Goal: Task Accomplishment & Management: Use online tool/utility

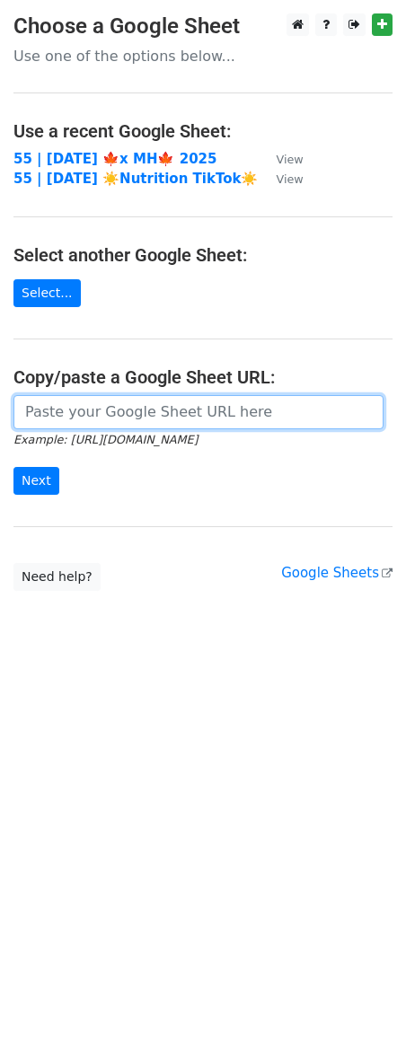
click at [134, 405] on input "url" at bounding box center [198, 412] width 370 height 34
paste input "[URL][DOMAIN_NAME]"
type input "[URL][DOMAIN_NAME]"
click at [13, 467] on input "Next" at bounding box center [36, 481] width 46 height 28
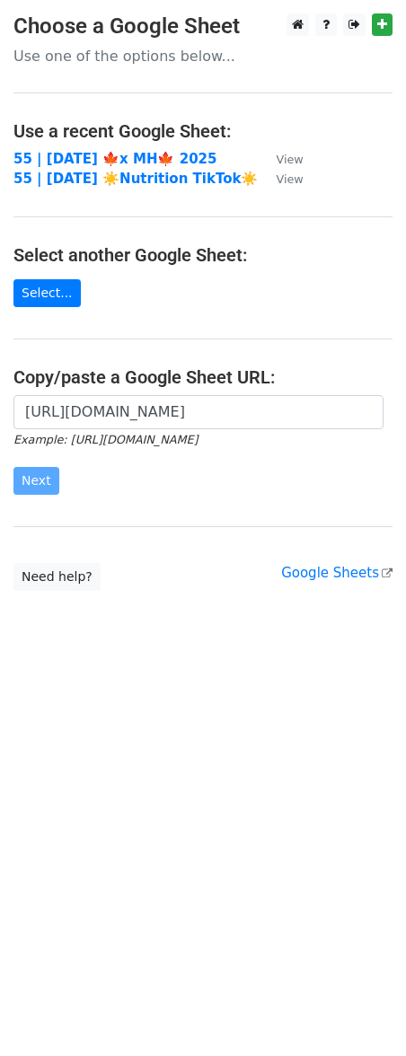
scroll to position [0, 0]
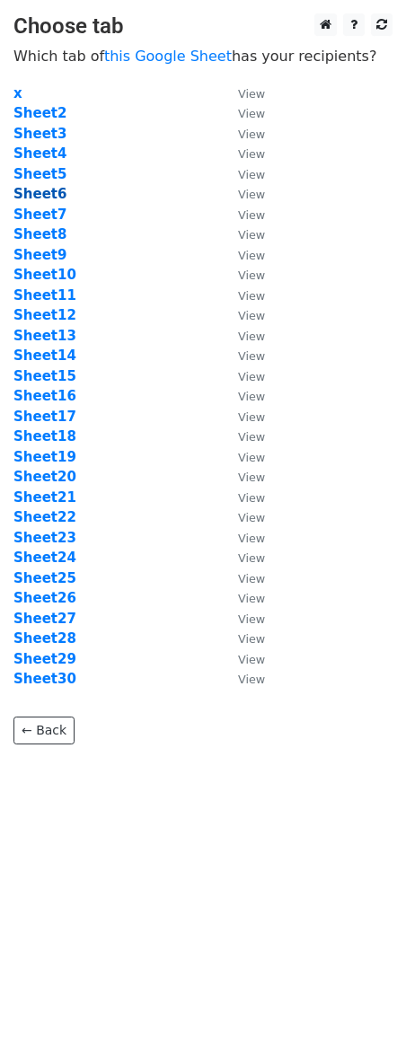
click at [52, 197] on strong "Sheet6" at bounding box center [39, 194] width 53 height 16
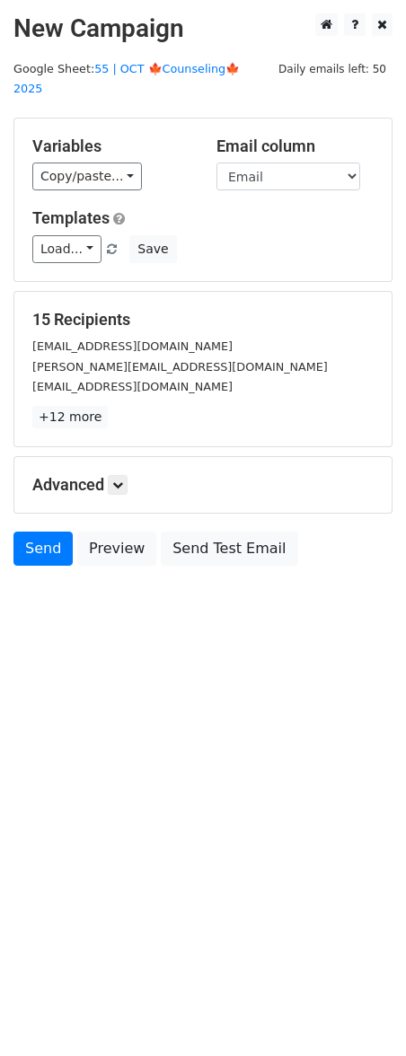
click at [173, 55] on main "New Campaign Daily emails left: 50 Google Sheet: 55 | OCT 🍁Counseling🍁 2025 Var…" at bounding box center [203, 293] width 406 height 561
click at [173, 66] on link "55 | OCT 🍁Counseling🍁 2025" at bounding box center [126, 79] width 226 height 34
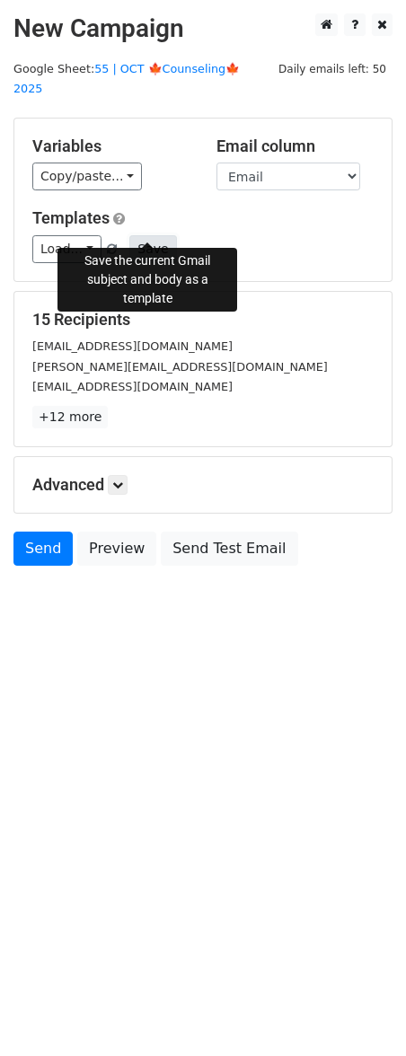
click at [129, 235] on button "Save" at bounding box center [152, 249] width 47 height 28
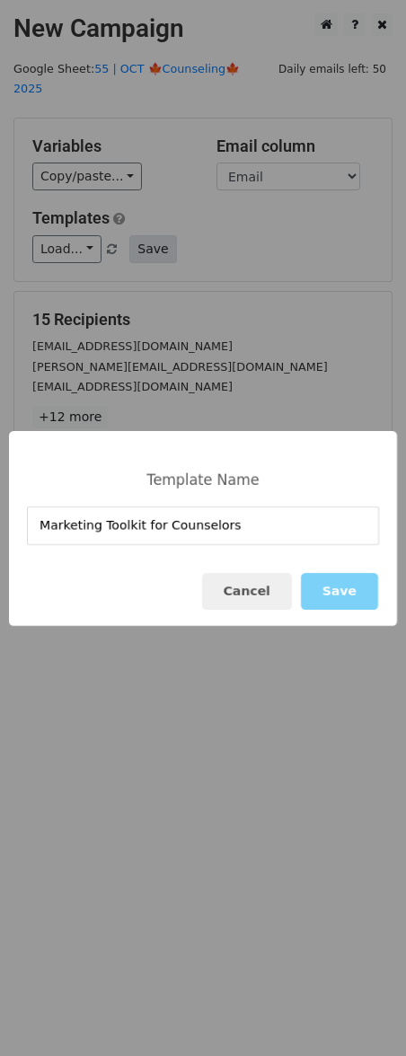
type input "Marketing Toolkit for Counselors"
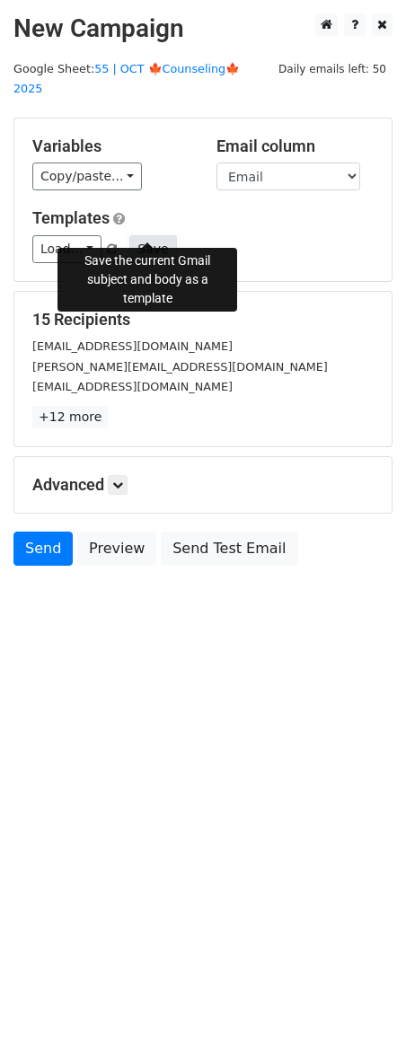
click at [157, 235] on button "Save" at bounding box center [152, 249] width 47 height 28
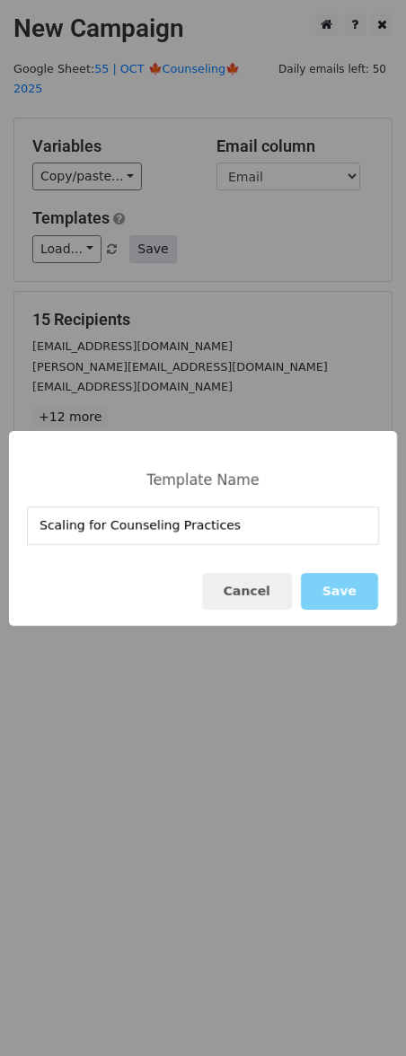
type input "Scaling for Counseling Practices"
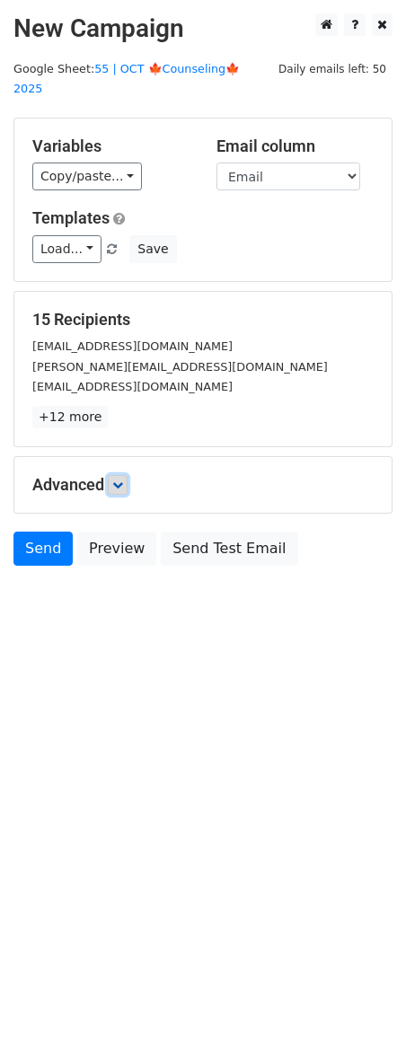
click at [120, 480] on icon at bounding box center [117, 485] width 11 height 11
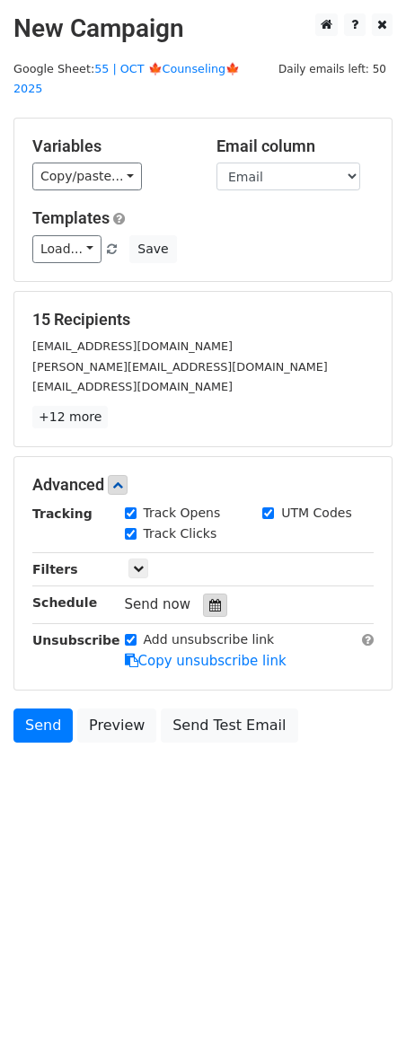
click at [212, 599] on icon at bounding box center [215, 605] width 12 height 13
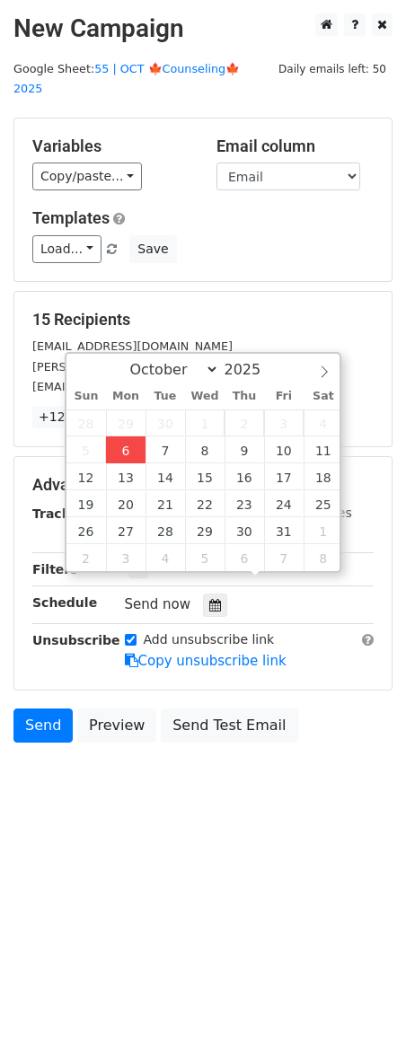
type input "[DATE] 12:50"
type input "50"
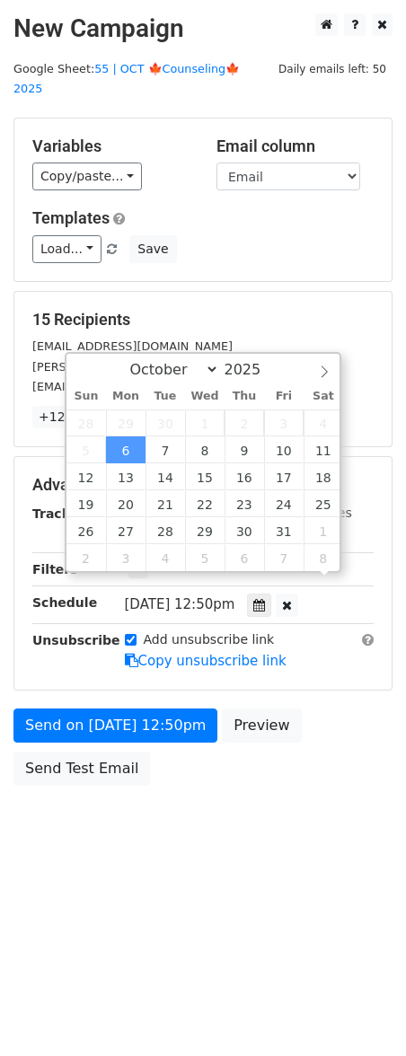
scroll to position [1, 0]
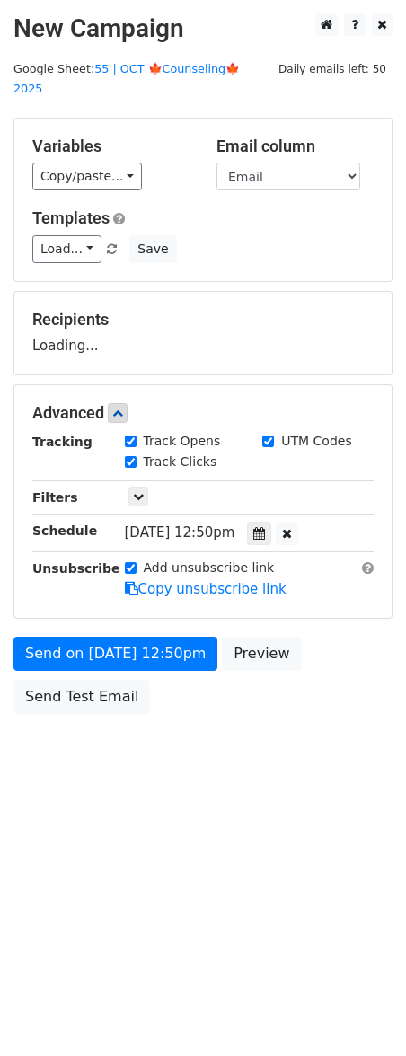
click at [138, 609] on form "Variables Copy/paste... {{Name}} {{Email}} Email column Name Email Templates Lo…" at bounding box center [202, 420] width 379 height 605
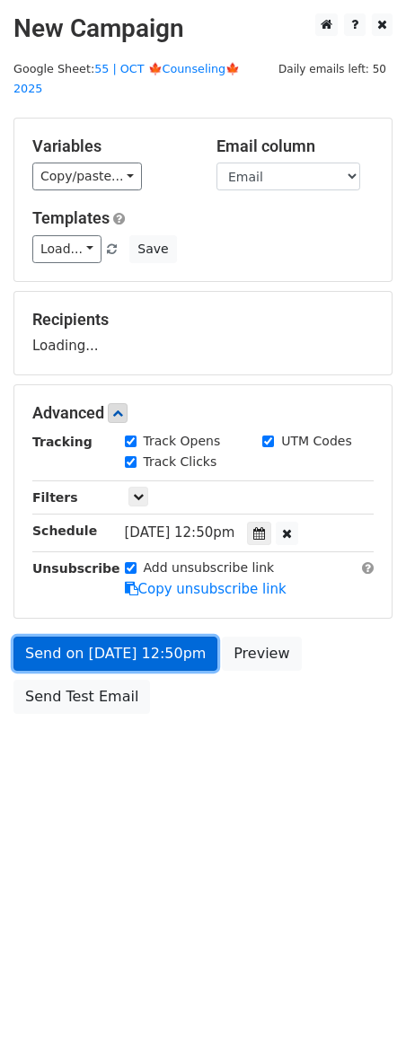
click at [132, 637] on link "Send on [DATE] 12:50pm" at bounding box center [115, 654] width 204 height 34
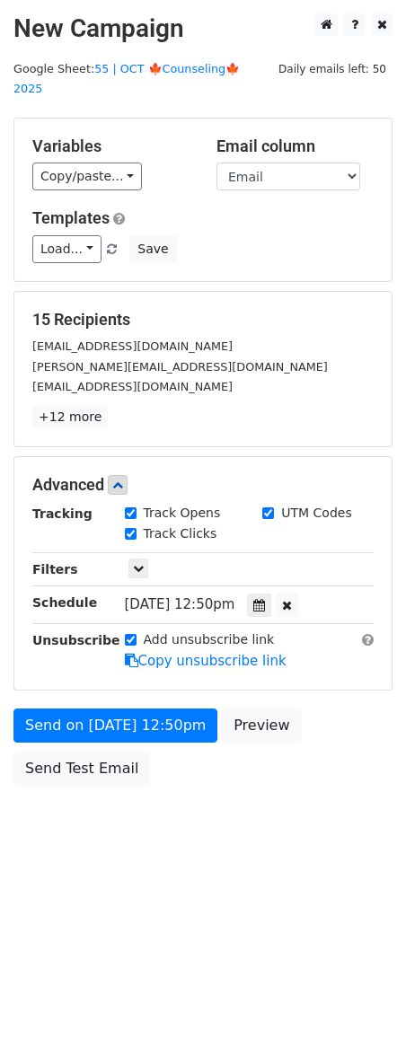
click at [10, 744] on div "Send on [DATE] 12:50pm Preview Send Test Email" at bounding box center [203, 752] width 406 height 86
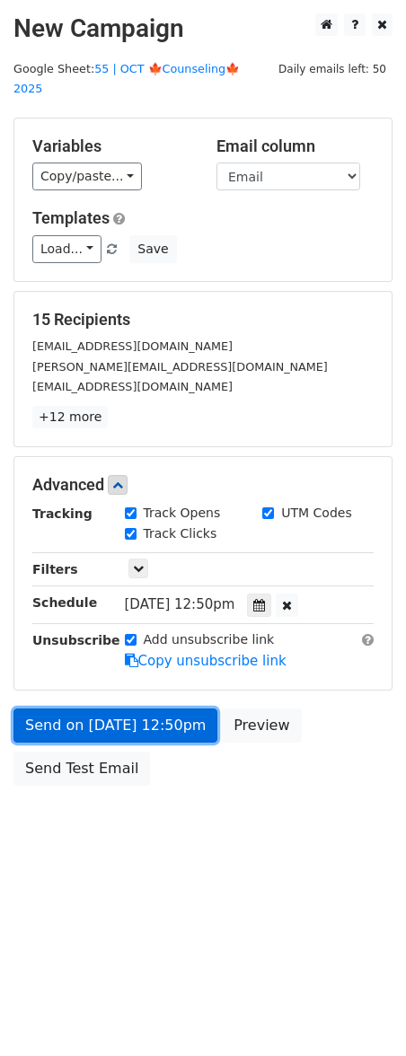
click at [46, 709] on link "Send on [DATE] 12:50pm" at bounding box center [115, 726] width 204 height 34
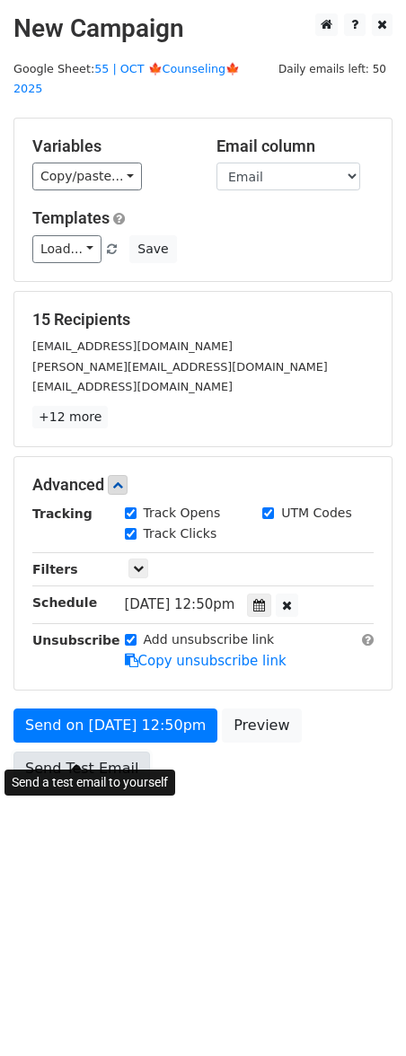
click at [63, 752] on link "Send Test Email" at bounding box center [81, 769] width 137 height 34
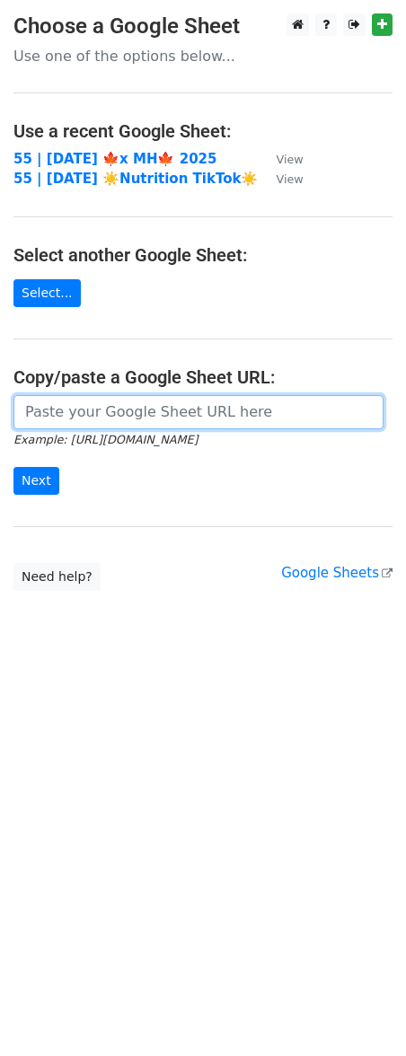
click at [181, 408] on input "url" at bounding box center [198, 412] width 370 height 34
paste input "[URL][DOMAIN_NAME]"
type input "[URL][DOMAIN_NAME]"
click at [13, 467] on input "Next" at bounding box center [36, 481] width 46 height 28
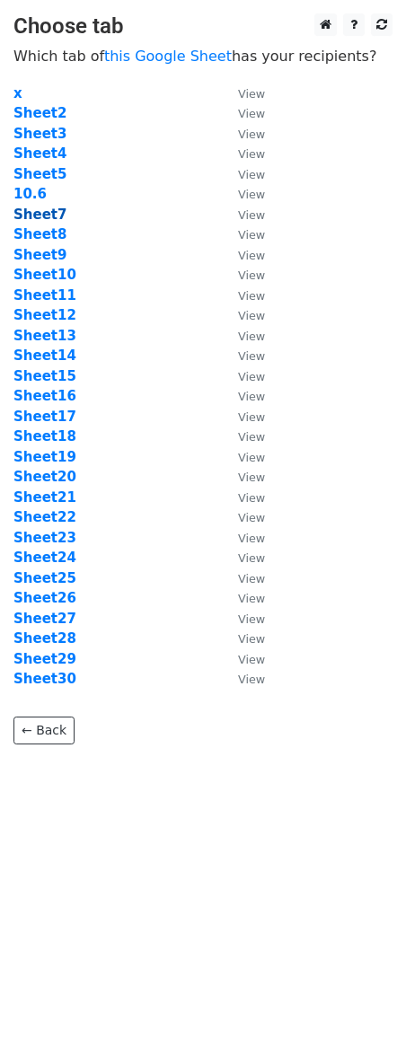
click at [49, 212] on strong "Sheet7" at bounding box center [39, 215] width 53 height 16
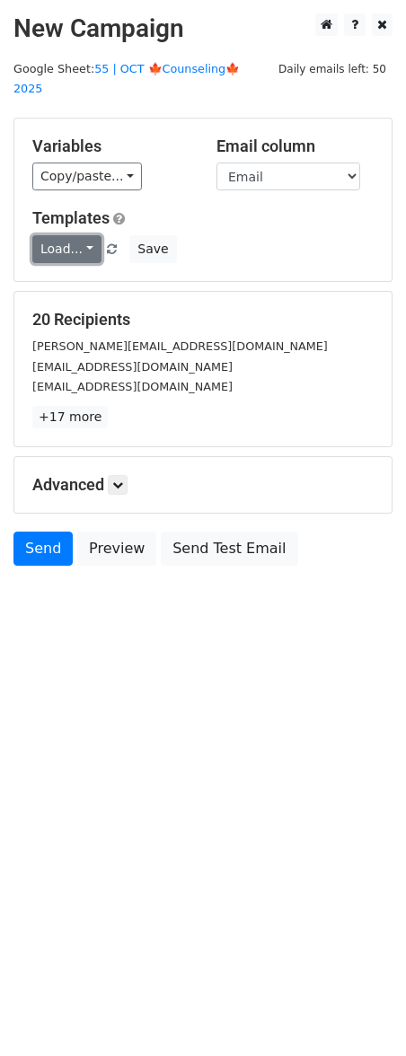
click at [49, 235] on link "Load..." at bounding box center [66, 249] width 69 height 28
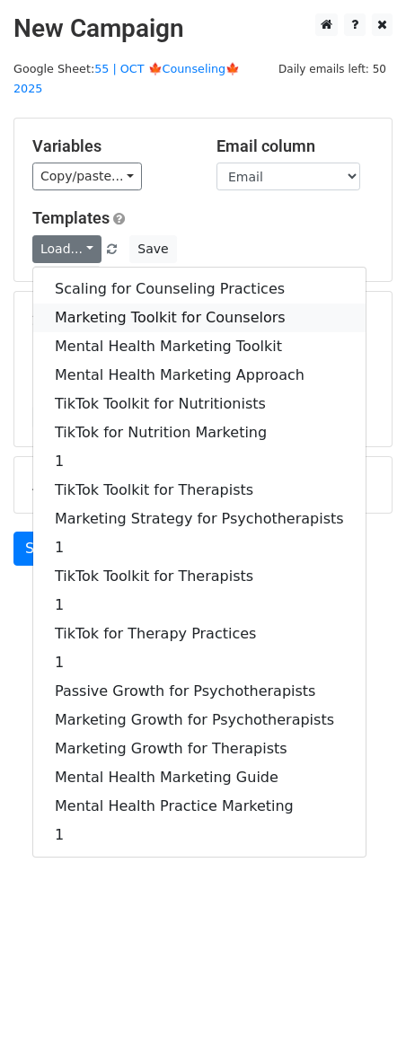
click at [115, 304] on link "Marketing Toolkit for Counselors" at bounding box center [199, 318] width 332 height 29
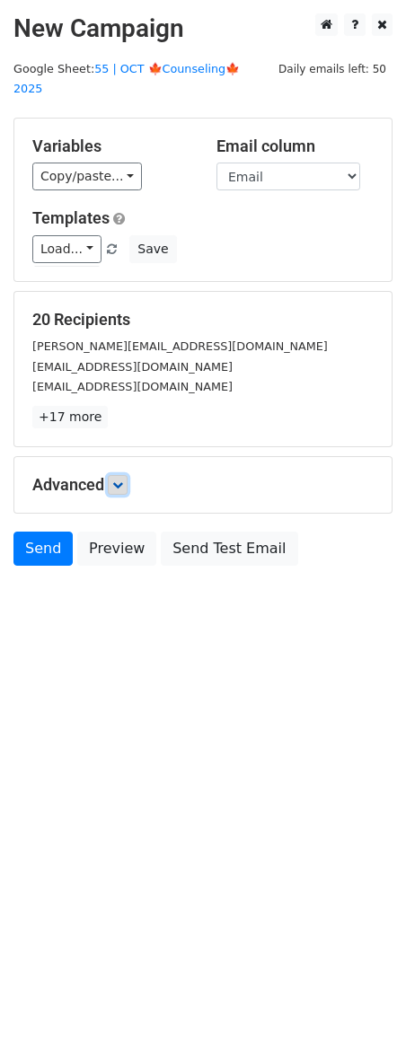
click at [123, 480] on icon at bounding box center [117, 485] width 11 height 11
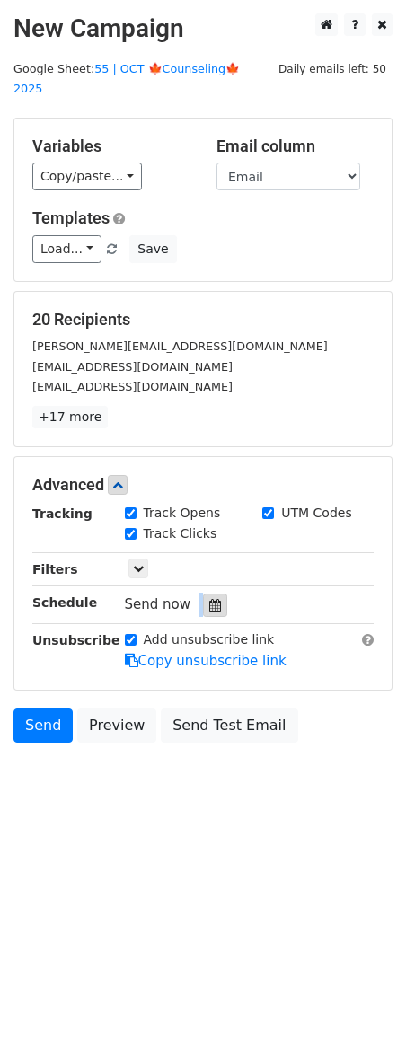
click at [195, 593] on div "Send now" at bounding box center [230, 605] width 211 height 24
click at [203, 594] on div at bounding box center [215, 605] width 24 height 23
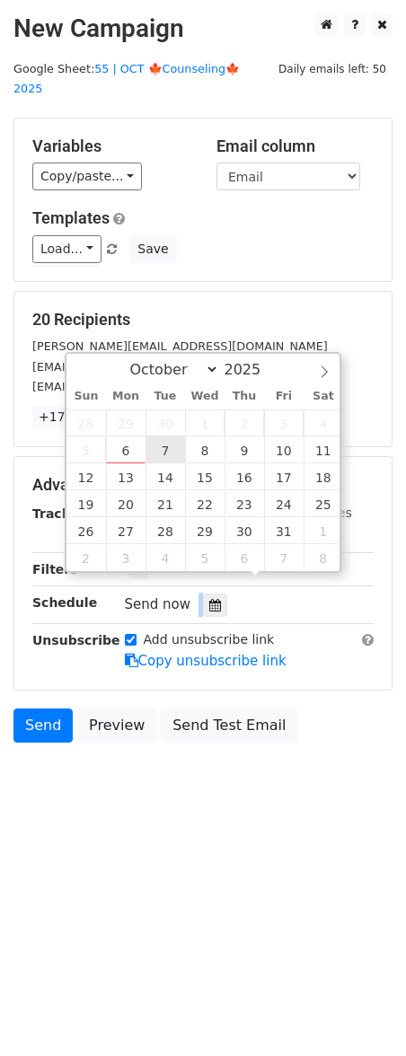
type input "2025-10-07 12:00"
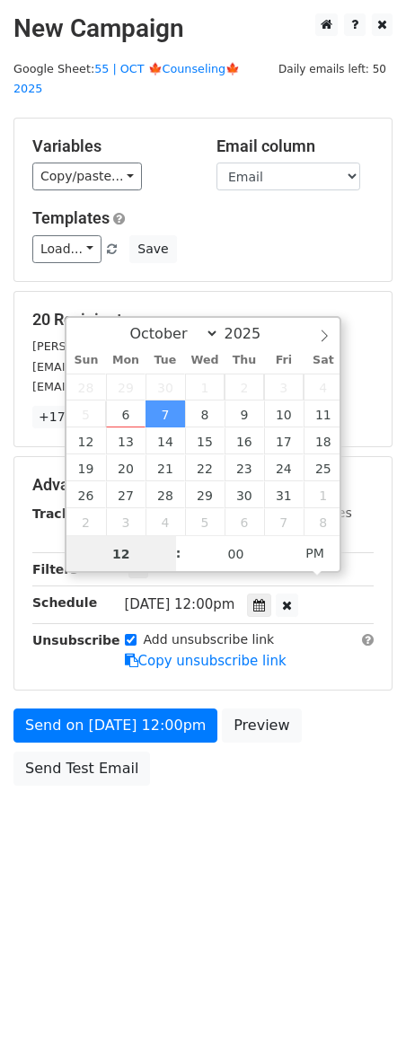
scroll to position [1, 0]
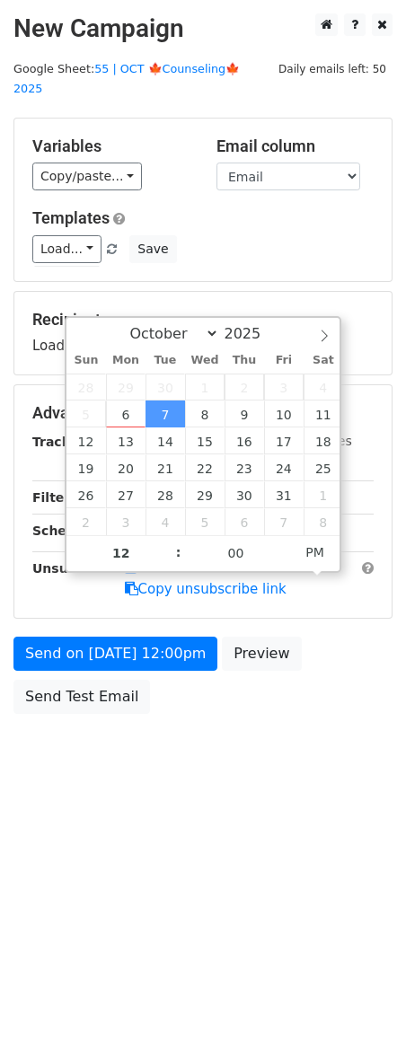
click at [112, 702] on body "New Campaign Daily emails left: 50 Google Sheet: 55 | OCT 🍁Counseling🍁 2025 Var…" at bounding box center [203, 403] width 406 height 781
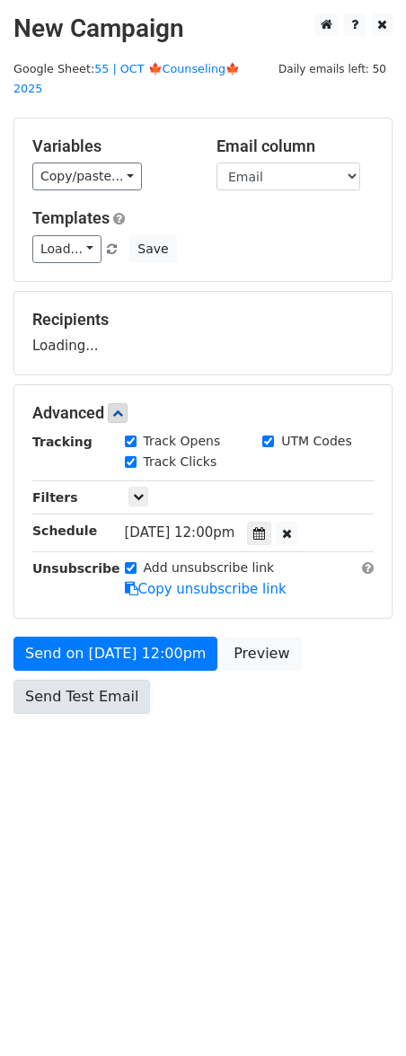
click at [109, 680] on link "Send Test Email" at bounding box center [81, 697] width 137 height 34
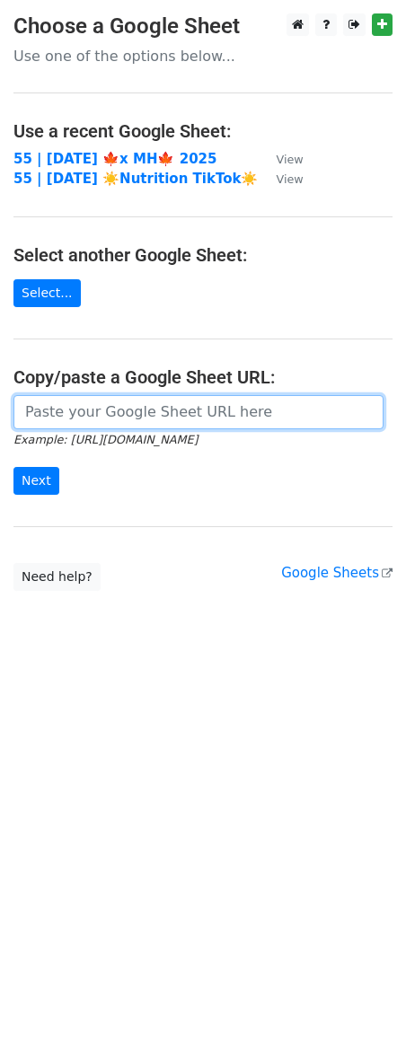
click at [129, 414] on input "url" at bounding box center [198, 412] width 370 height 34
paste input "[URL][DOMAIN_NAME]"
type input "https://docs.google.com/spreadsheets/d/1aW-G6wu7WUL--gLj9wRZjaTozQXLUVioW6N8XHq…"
click at [13, 467] on input "Next" at bounding box center [36, 481] width 46 height 28
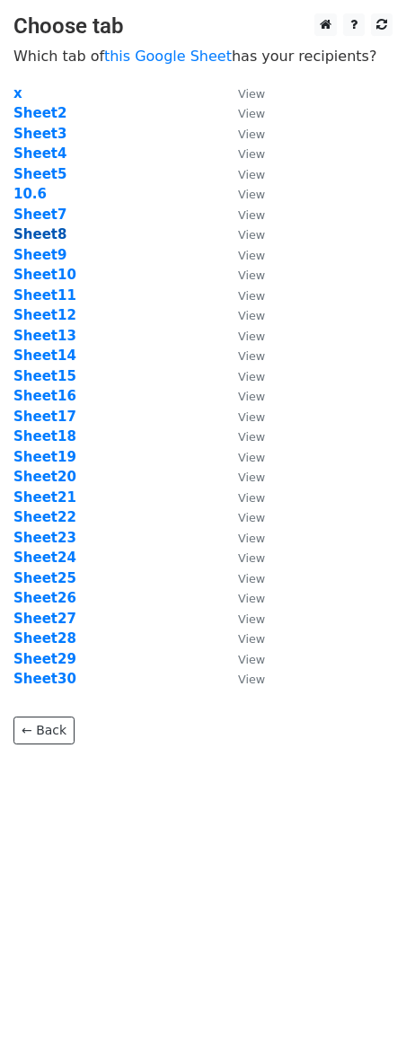
click at [51, 237] on strong "Sheet8" at bounding box center [39, 234] width 53 height 16
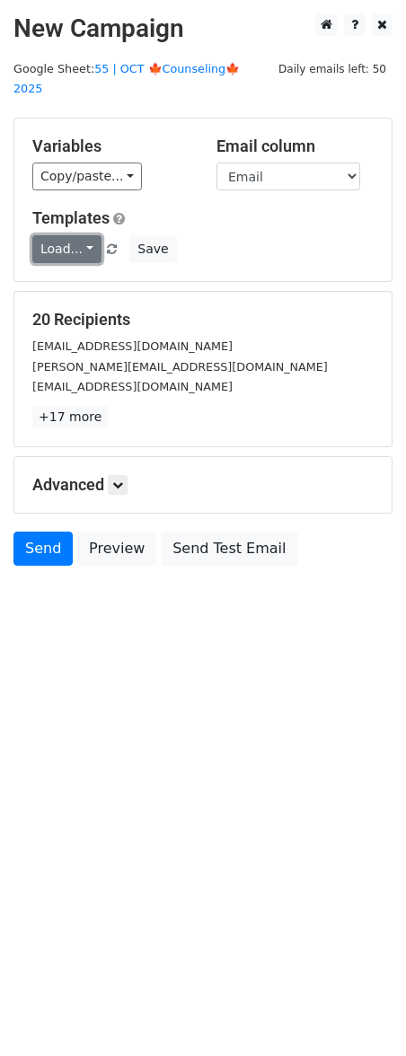
click at [51, 235] on link "Load..." at bounding box center [66, 249] width 69 height 28
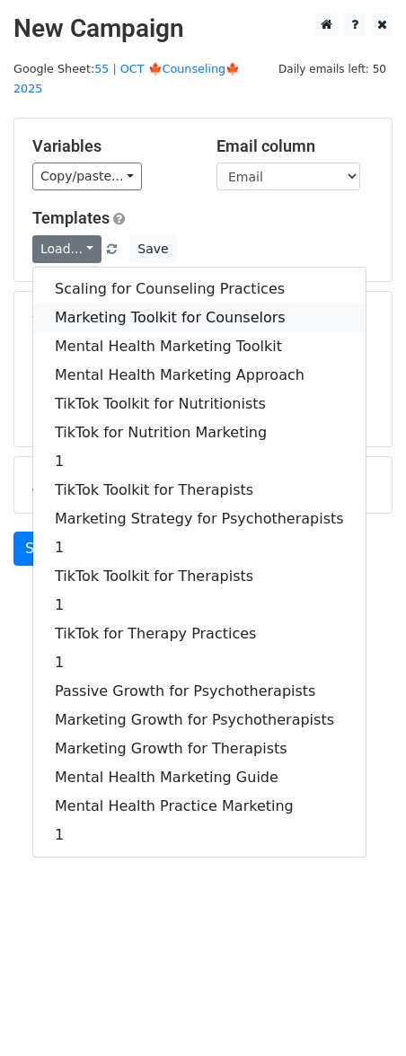
click at [118, 304] on link "Marketing Toolkit for Counselors" at bounding box center [199, 318] width 332 height 29
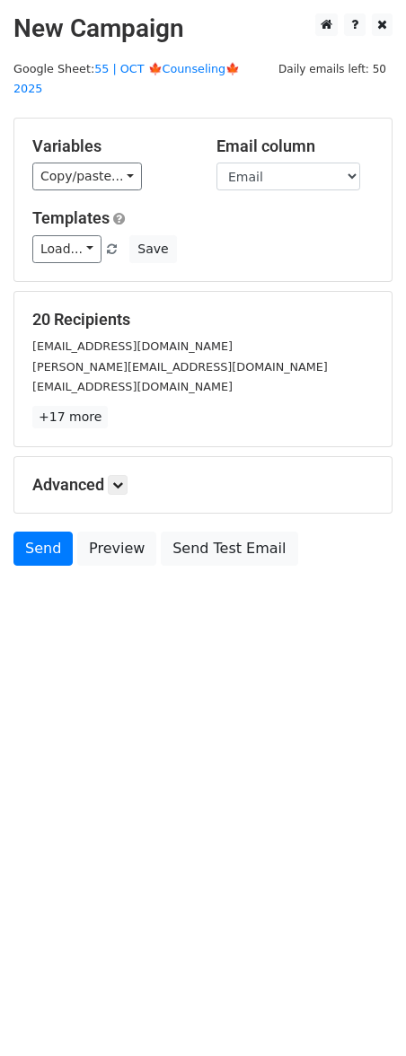
click at [128, 477] on div "Advanced Tracking Track Opens UTM Codes Track Clicks Filters Only include sprea…" at bounding box center [202, 485] width 377 height 56
click at [121, 480] on icon at bounding box center [117, 485] width 11 height 11
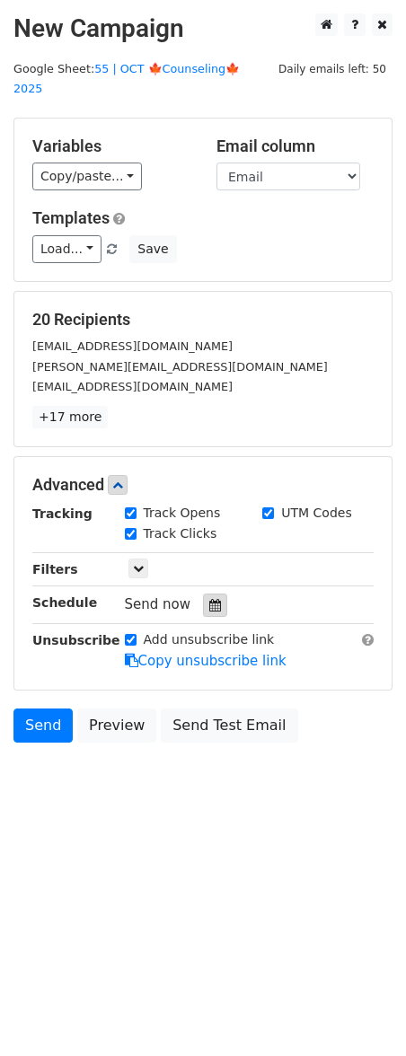
click at [209, 599] on icon at bounding box center [215, 605] width 12 height 13
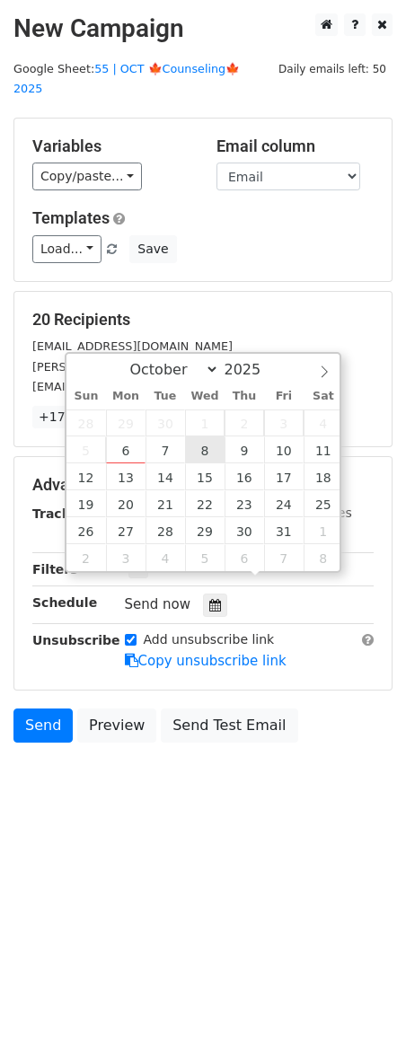
type input "2025-10-08 12:00"
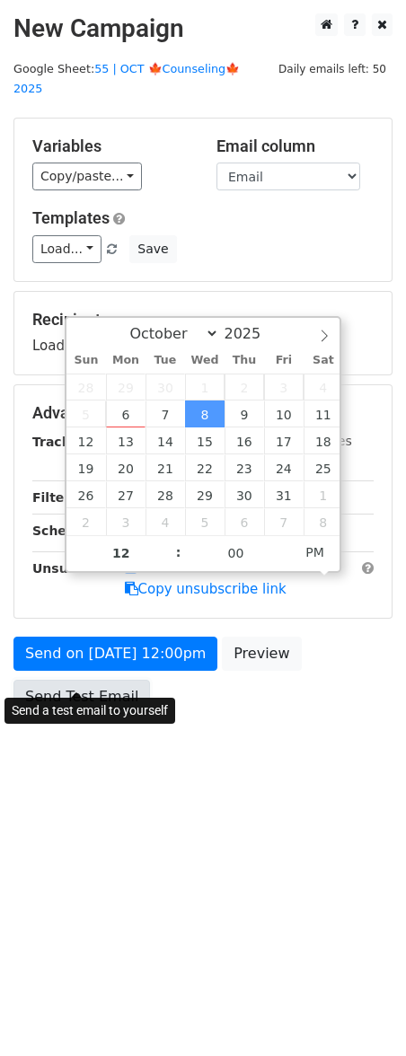
click at [135, 680] on link "Send Test Email" at bounding box center [81, 697] width 137 height 34
